Goal: Communication & Community: Answer question/provide support

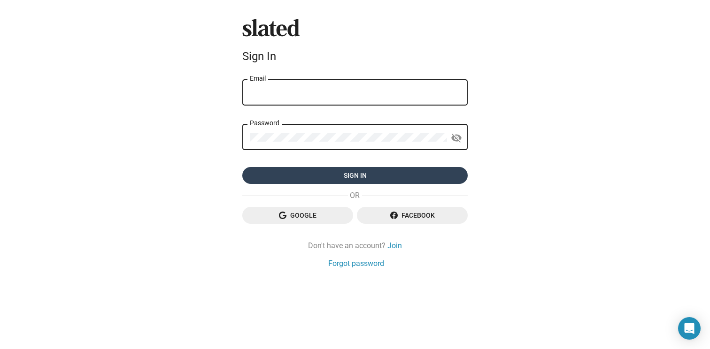
type input "schwartz.kellyr@gmail.com"
click at [295, 176] on span "Sign in" at bounding box center [355, 175] width 210 height 17
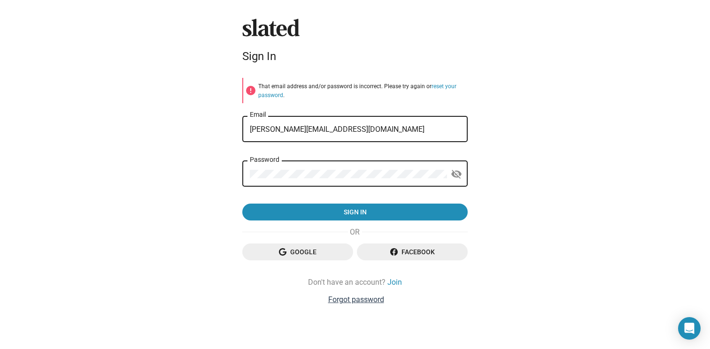
click at [363, 300] on link "Forgot password" at bounding box center [356, 300] width 56 height 10
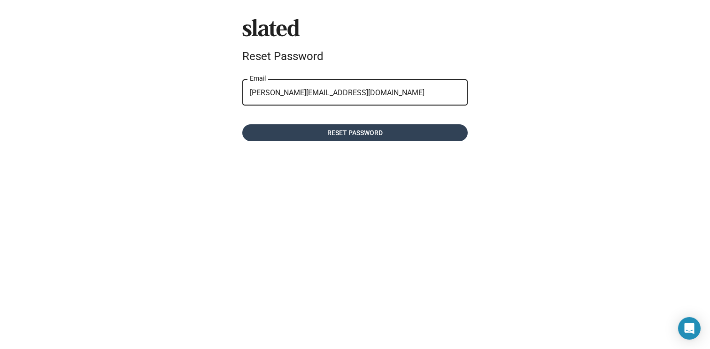
click at [297, 132] on span "Reset password" at bounding box center [355, 132] width 210 height 17
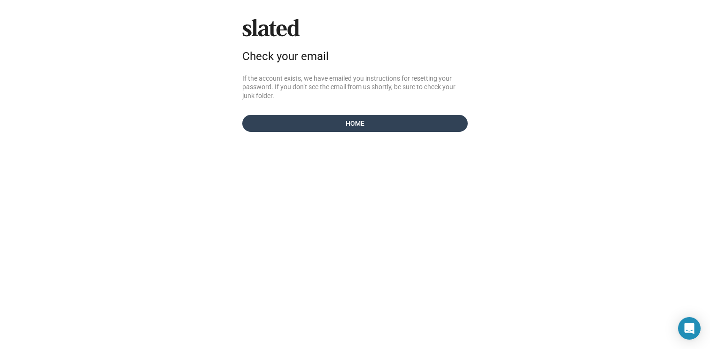
click at [294, 124] on span "Home" at bounding box center [355, 123] width 210 height 17
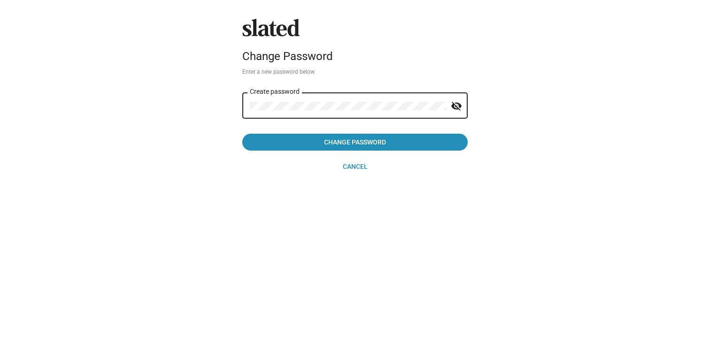
click at [228, 104] on div "Slated Change Password Enter a new password below. Create password visibility_o…" at bounding box center [355, 174] width 710 height 349
click at [461, 107] on mat-icon "visibility_off" at bounding box center [456, 106] width 11 height 15
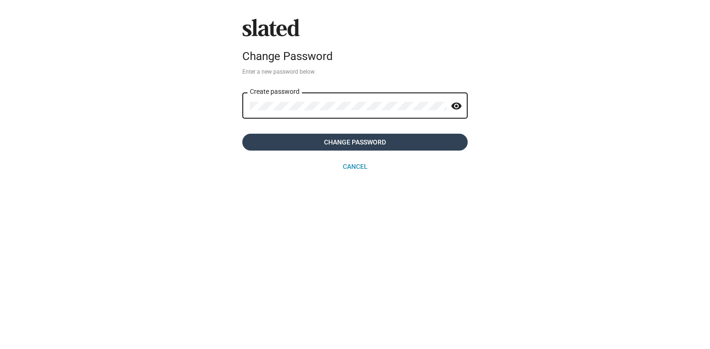
click at [434, 142] on span "Change Password" at bounding box center [355, 142] width 210 height 17
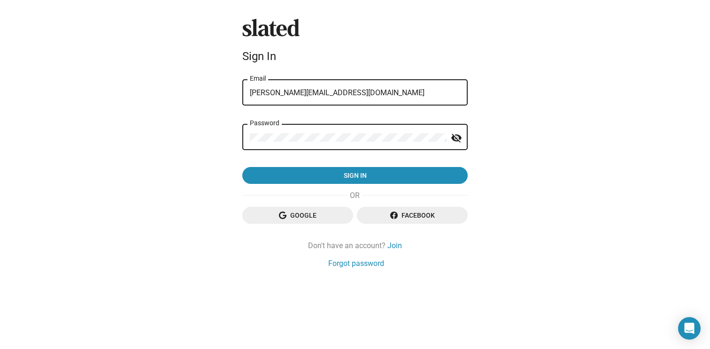
click at [295, 161] on mat-form-field "Password visibility_off" at bounding box center [354, 142] width 225 height 39
click at [213, 136] on div "Slated Sign In schwartz.kellyr@gmail.com Email Password visibility_off Sign in …" at bounding box center [355, 174] width 710 height 349
click at [242, 167] on button "Sign in" at bounding box center [354, 175] width 225 height 17
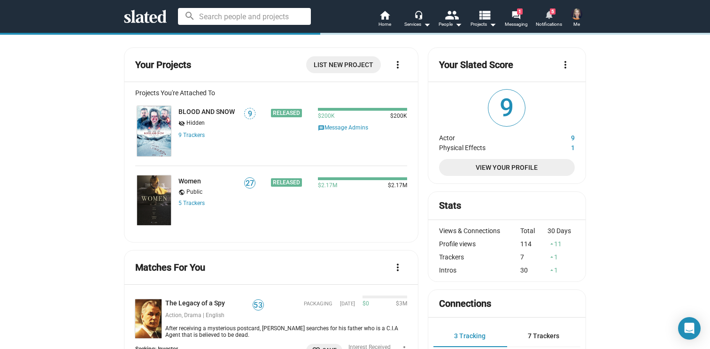
click at [545, 20] on span "Notifications" at bounding box center [549, 24] width 26 height 11
click at [552, 14] on span "5" at bounding box center [553, 11] width 6 height 6
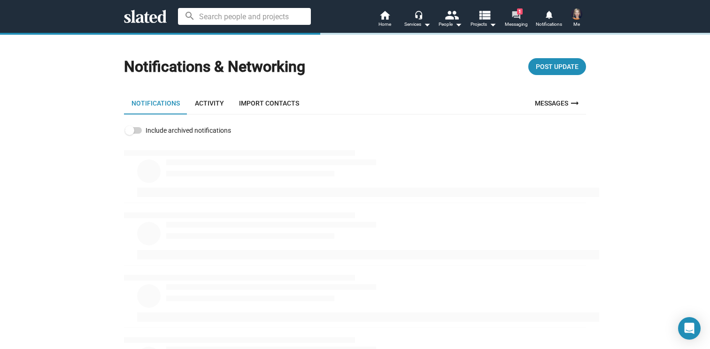
click at [512, 13] on mat-icon "forum" at bounding box center [515, 14] width 9 height 9
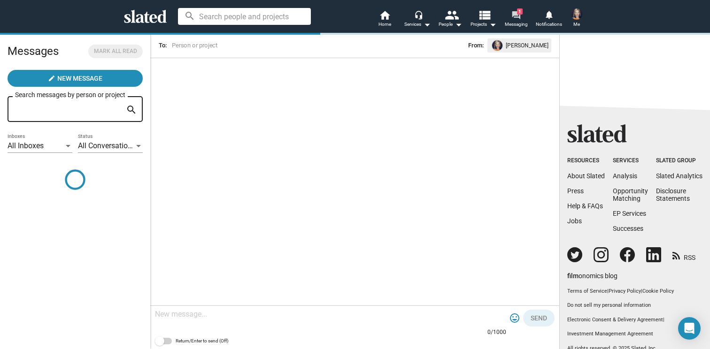
click at [520, 17] on mat-icon "forum" at bounding box center [515, 14] width 9 height 9
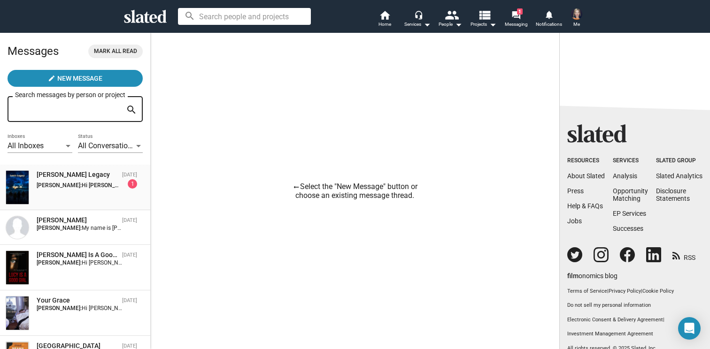
click at [85, 191] on div "Lara's Legacy Sep 04 Kelly Schwartz: Hi Jose, Thank you so much for reaching ou…" at bounding box center [75, 187] width 139 height 34
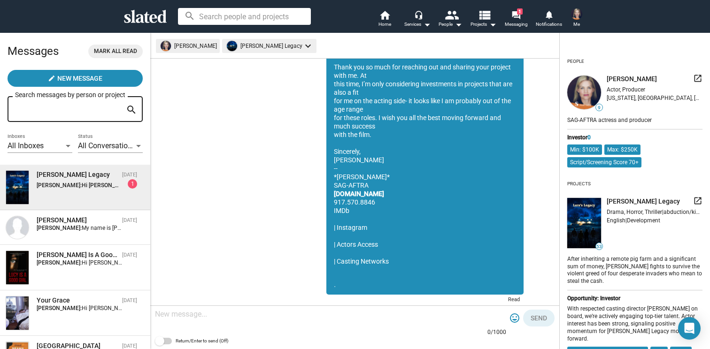
scroll to position [436, 0]
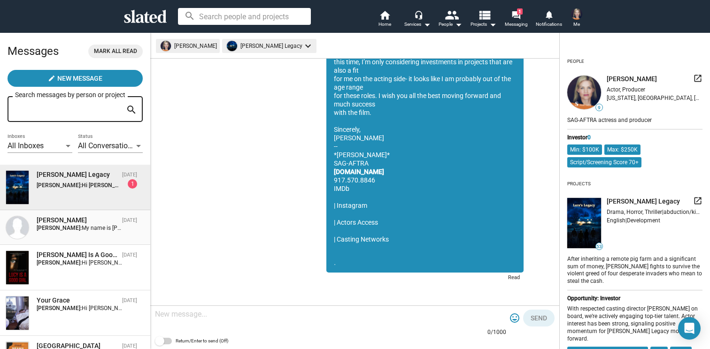
click at [72, 226] on strong "Kelly Schwartz:" at bounding box center [59, 228] width 45 height 7
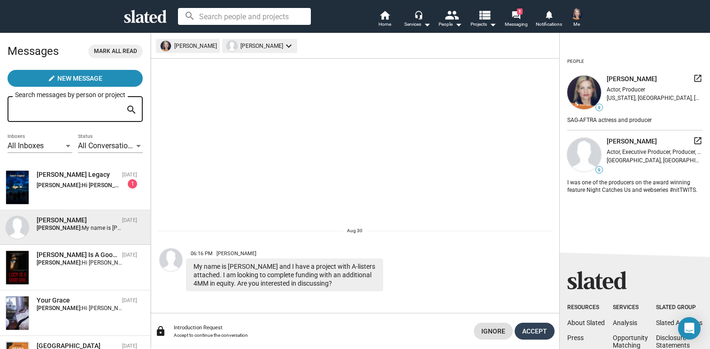
click at [538, 333] on span "Accept" at bounding box center [534, 331] width 25 height 17
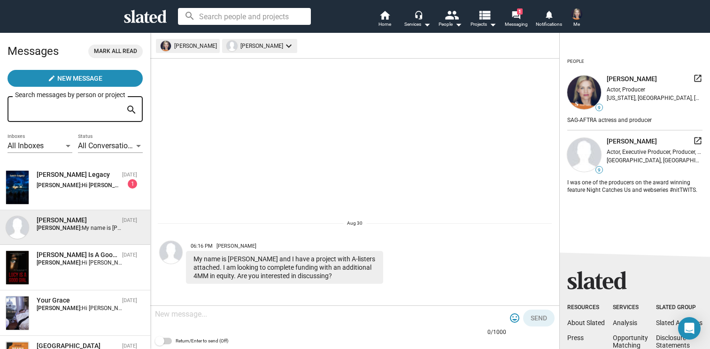
click at [219, 313] on textarea at bounding box center [330, 314] width 351 height 9
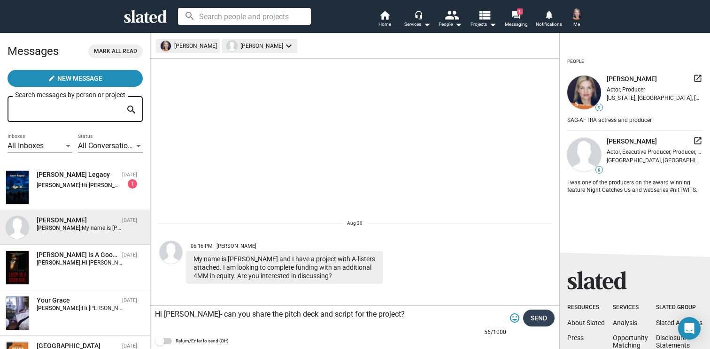
type textarea "Hi Elliott- can you share the pitch deck and script for the project?"
click at [544, 316] on span "Send" at bounding box center [539, 318] width 16 height 17
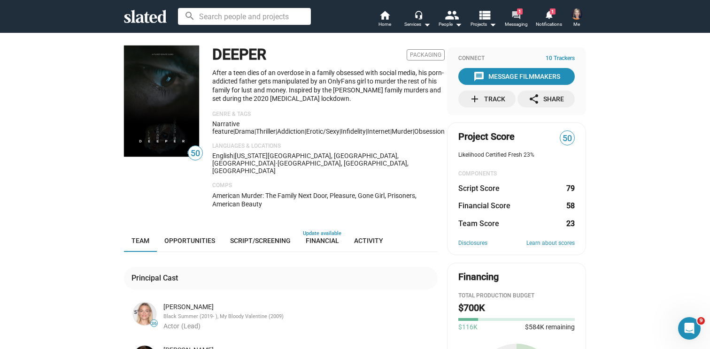
click at [513, 24] on span "Messaging" at bounding box center [516, 24] width 23 height 11
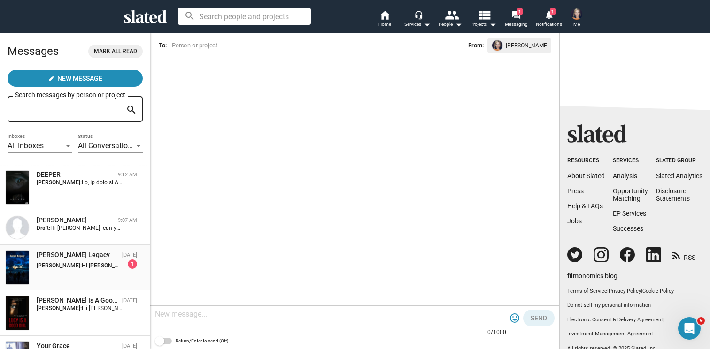
click at [80, 271] on div "Lara's Legacy Sep 04 Kelly Schwartz: Hi Jose, Thank you so much for reaching ou…" at bounding box center [75, 268] width 139 height 34
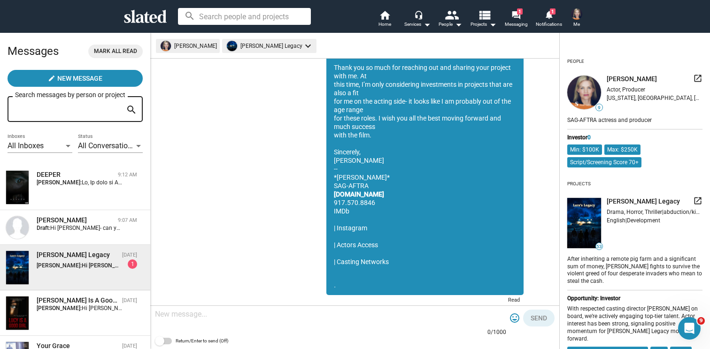
scroll to position [436, 0]
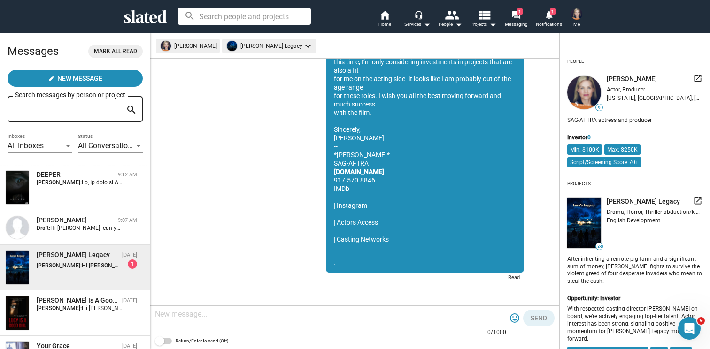
click at [262, 319] on textarea at bounding box center [330, 314] width 351 height 9
click at [106, 262] on div "Kelly Schwartz: Hi Jose, Thank you so much for reaching out and sharing your pr…" at bounding box center [87, 264] width 100 height 9
click at [54, 209] on span "DEEPER 9:12 AM Kelly Schwartz:" at bounding box center [75, 188] width 150 height 46
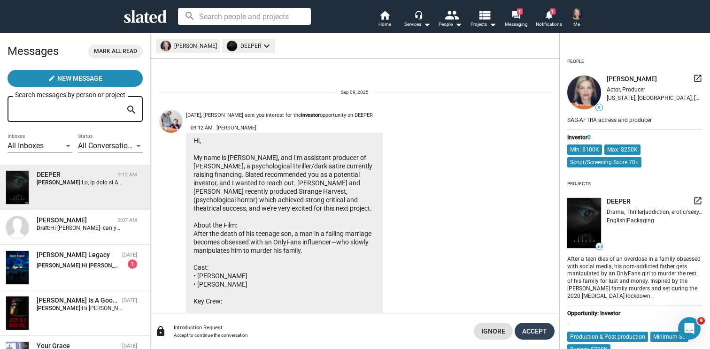
click at [540, 333] on span "Accept" at bounding box center [534, 331] width 25 height 17
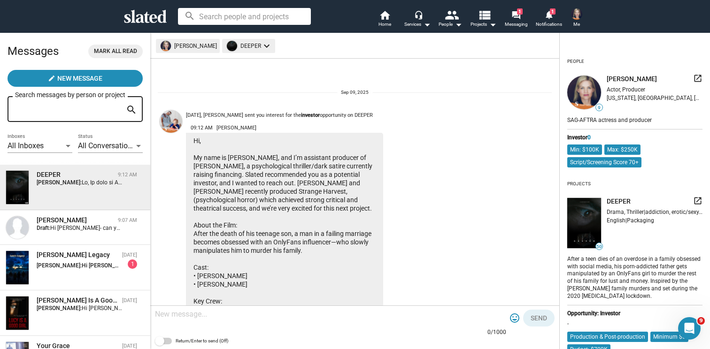
click at [572, 216] on img at bounding box center [584, 223] width 34 height 50
click at [261, 48] on mat-icon "keyboard_arrow_down" at bounding box center [266, 45] width 11 height 11
click at [414, 64] on div at bounding box center [355, 174] width 710 height 349
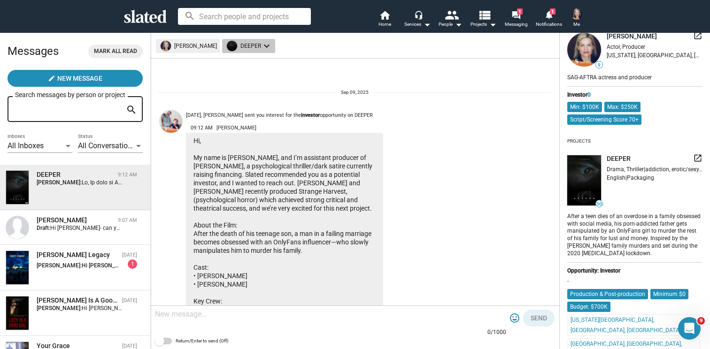
scroll to position [44, 0]
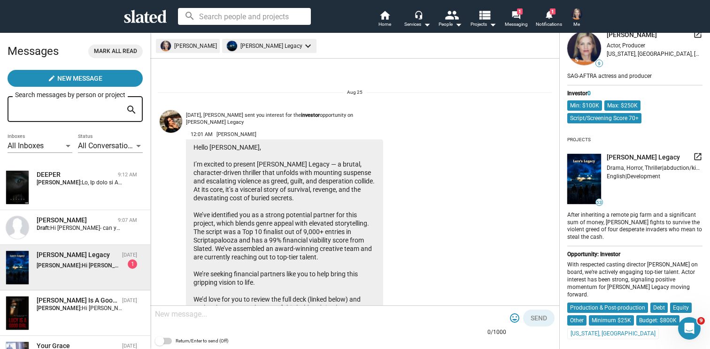
scroll to position [436, 0]
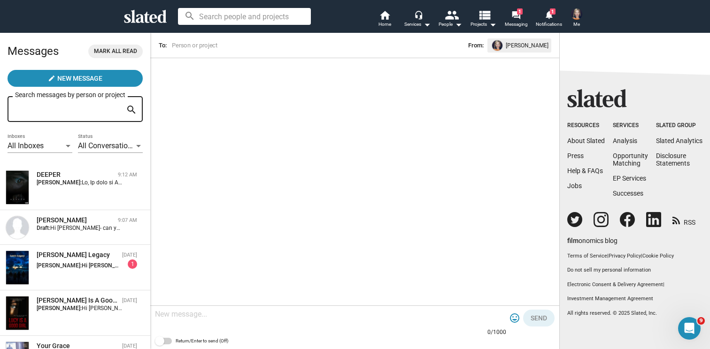
scroll to position [36, 0]
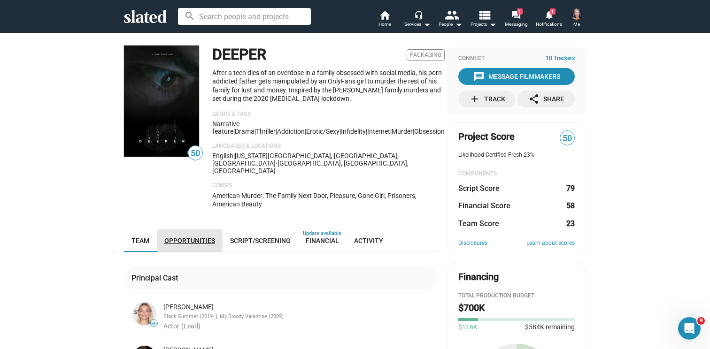
click at [184, 237] on span "Opportunities" at bounding box center [189, 241] width 51 height 8
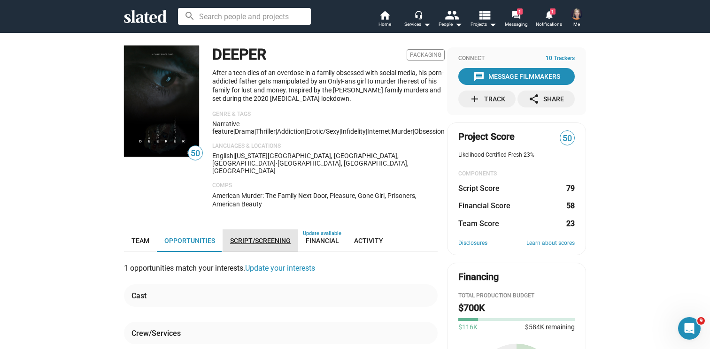
click at [254, 237] on span "Script/Screening" at bounding box center [260, 241] width 61 height 8
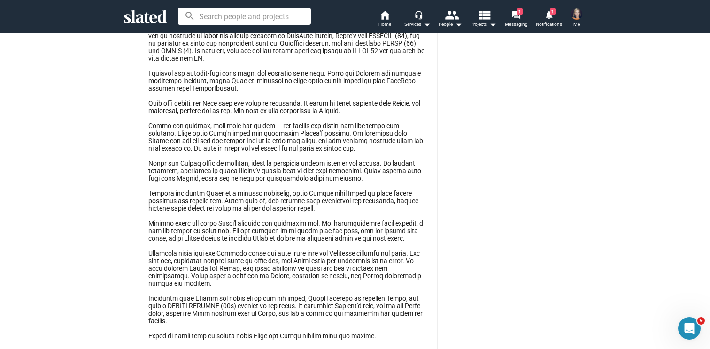
scroll to position [760, 0]
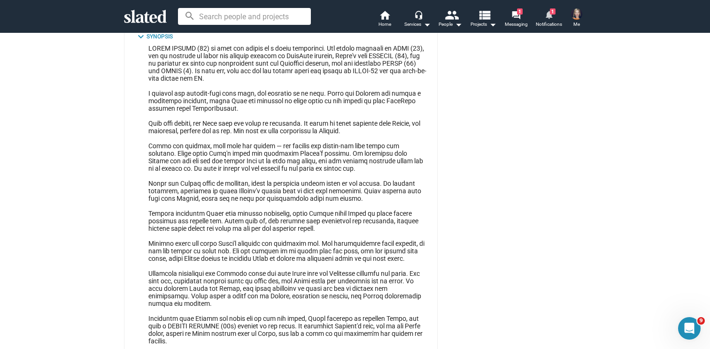
click at [549, 23] on span "Notifications" at bounding box center [549, 24] width 26 height 11
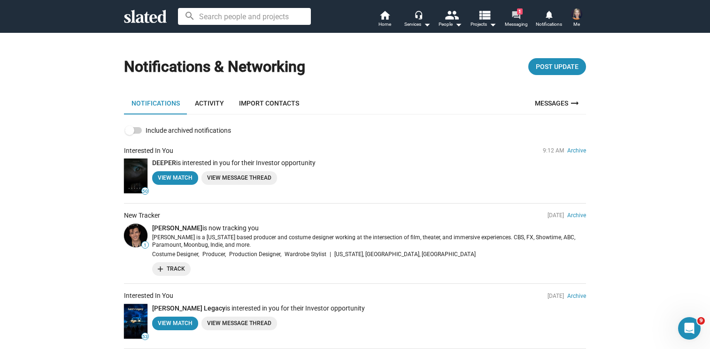
click at [515, 15] on mat-icon "forum" at bounding box center [515, 14] width 9 height 9
